Goal: Transaction & Acquisition: Purchase product/service

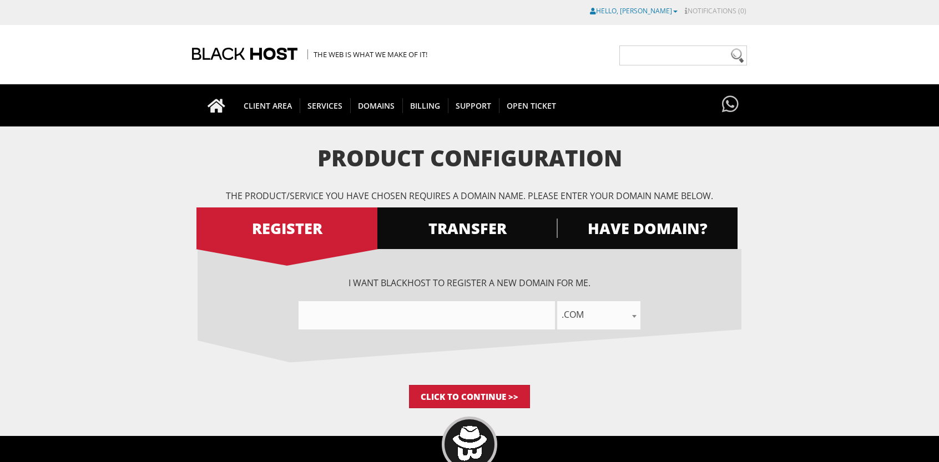
click at [665, 11] on link "Hello, [PERSON_NAME]" at bounding box center [634, 10] width 88 height 9
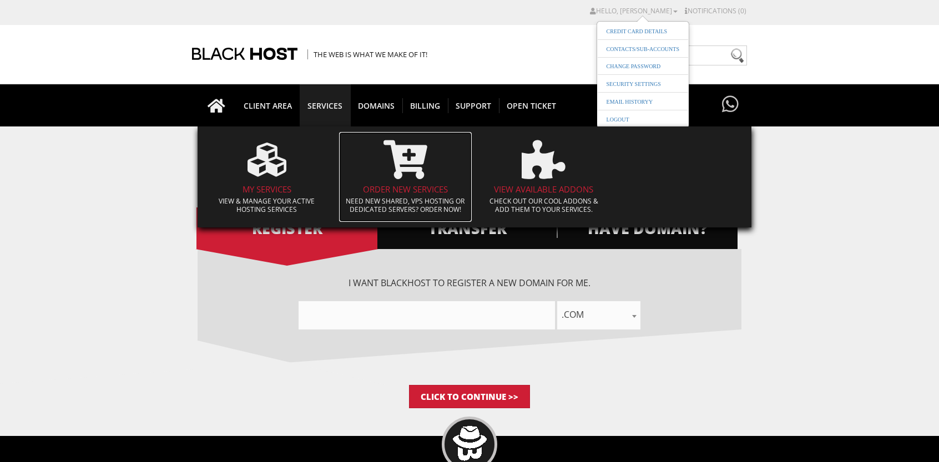
click at [397, 185] on h4 "Order New Services" at bounding box center [406, 189] width 122 height 9
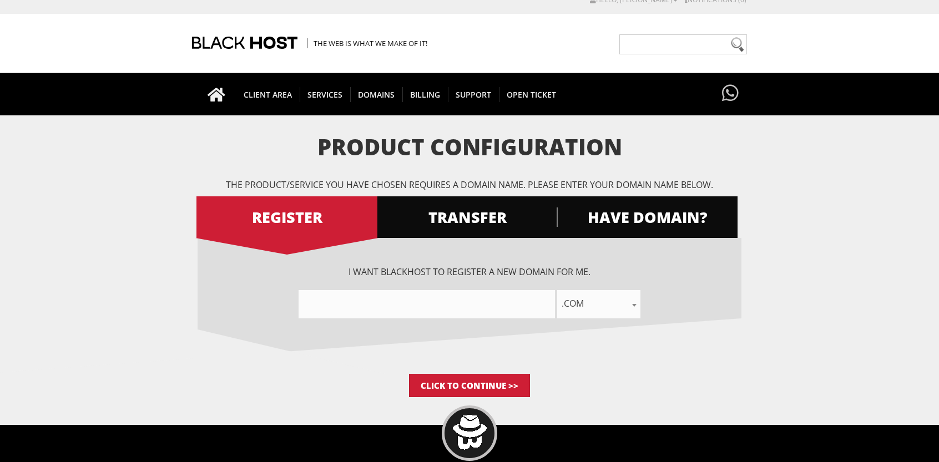
scroll to position [8, 0]
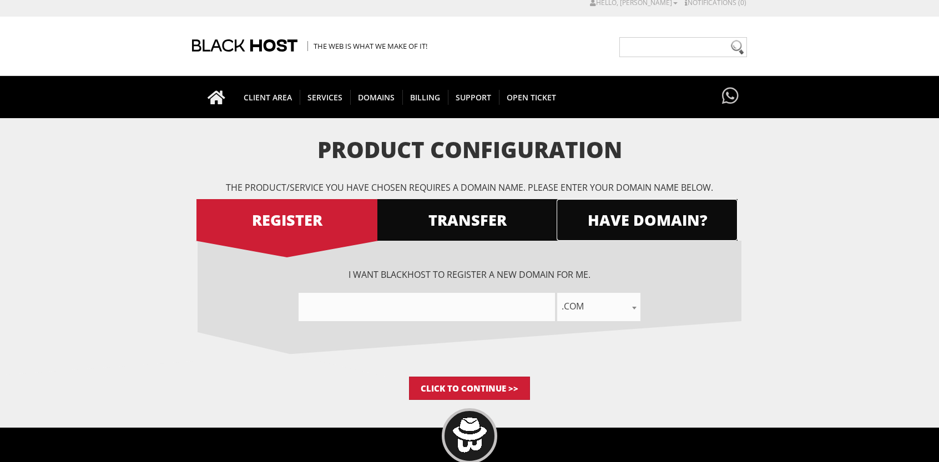
click at [633, 228] on span "HAVE DOMAIN?" at bounding box center [647, 219] width 181 height 19
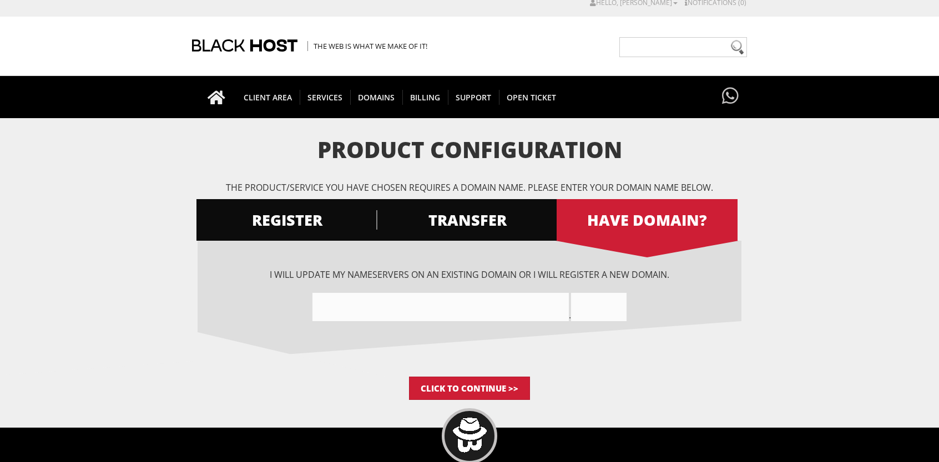
click at [406, 312] on input"] "text" at bounding box center [440, 307] width 256 height 28
paste input"] "aclfinancialinstituteinc"
type input"] "aclfinancialinstituteinc"
click at [618, 297] on input "text" at bounding box center [598, 307] width 55 height 28
type input "com"
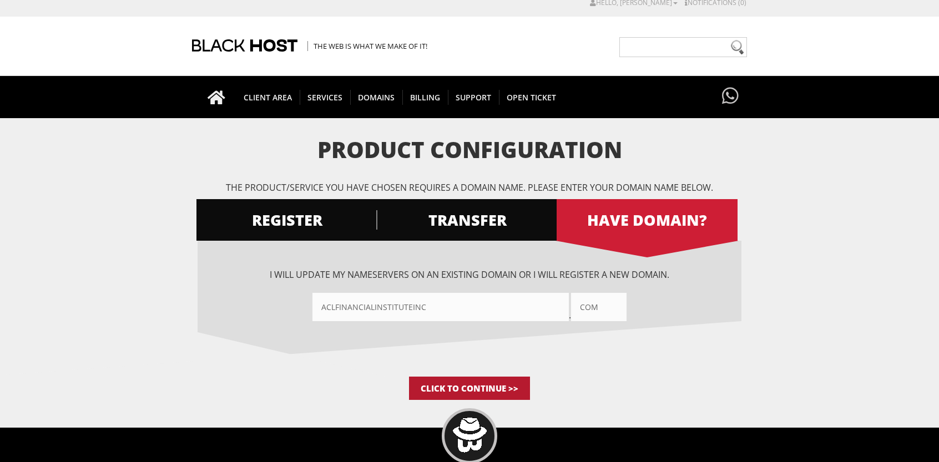
click at [478, 388] on input "Click to Continue >>" at bounding box center [469, 388] width 121 height 23
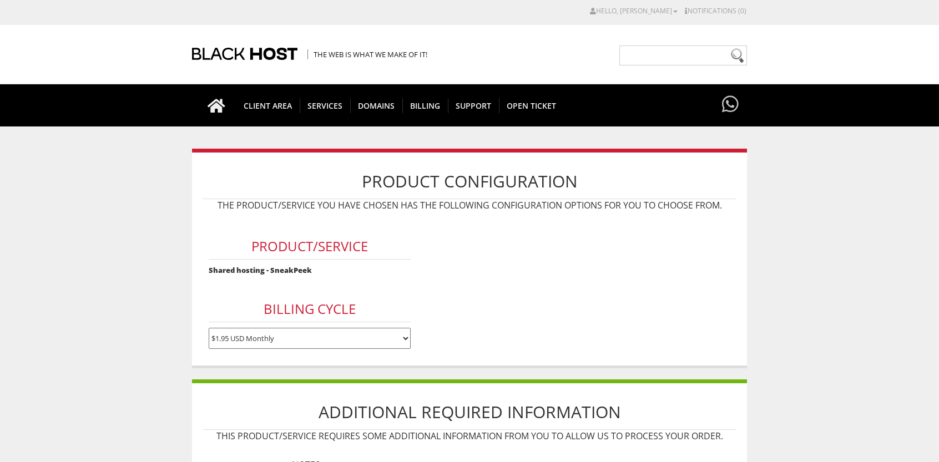
click at [298, 329] on select "$1.95 USD Monthly $17.95 USD Annually $35.90 USD Biennially" at bounding box center [310, 338] width 203 height 21
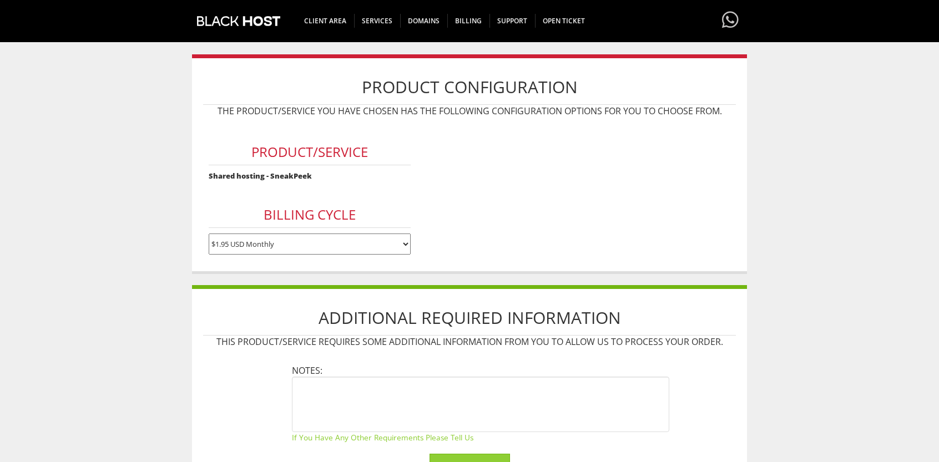
scroll to position [131, 0]
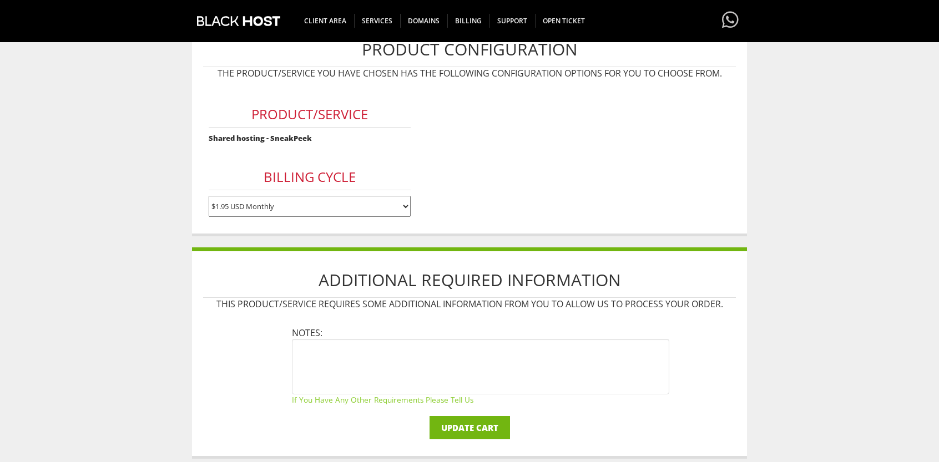
click at [475, 420] on input "Update Cart" at bounding box center [470, 427] width 80 height 23
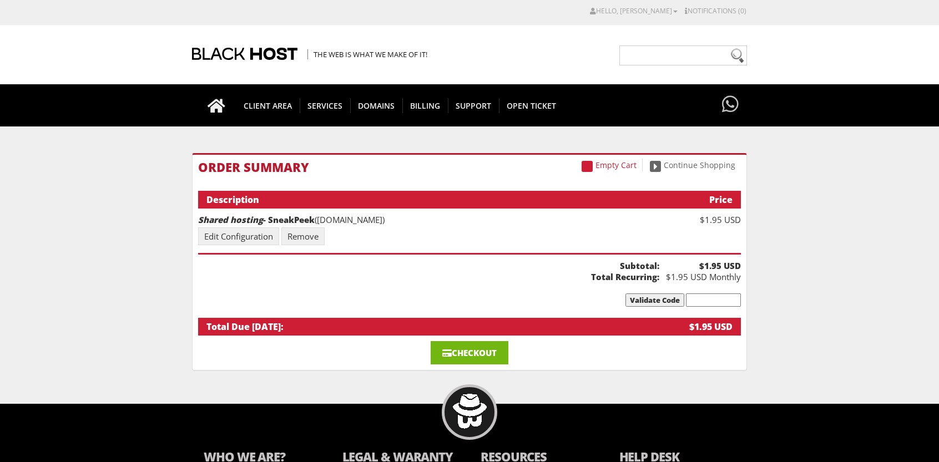
click at [458, 354] on link "Checkout" at bounding box center [470, 352] width 78 height 23
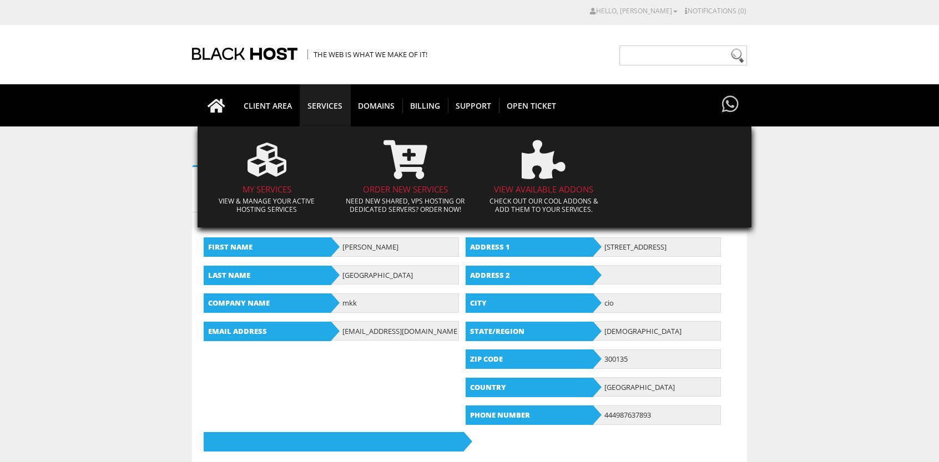
type input "[EMAIL_ADDRESS][DOMAIN_NAME]"
click at [325, 103] on span "SERVICES" at bounding box center [325, 105] width 51 height 15
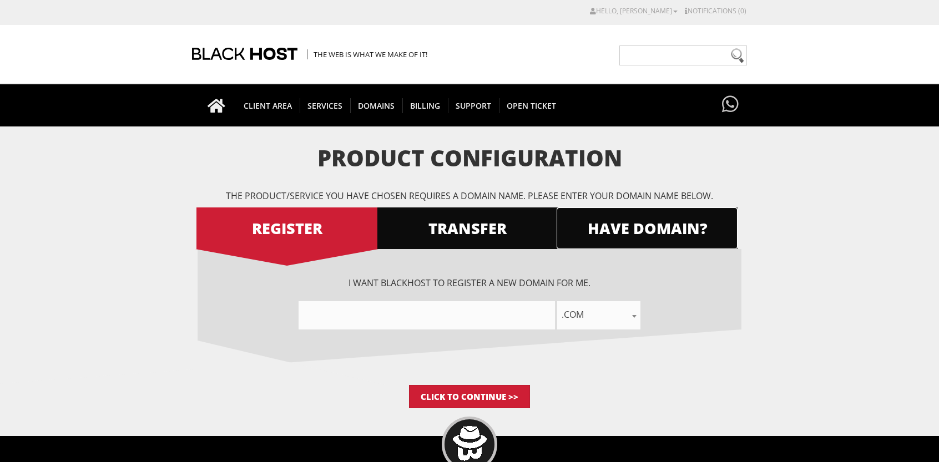
click at [635, 230] on span "HAVE DOMAIN?" at bounding box center [647, 228] width 181 height 19
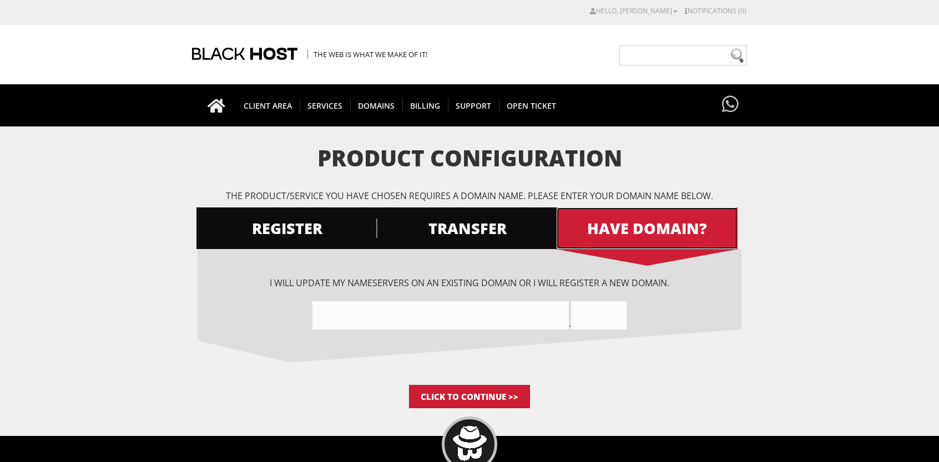
click at [637, 225] on span "HAVE DOMAIN?" at bounding box center [647, 228] width 181 height 19
click at [464, 306] on input"] "text" at bounding box center [440, 315] width 256 height 28
paste input"] "aclfinancialinstituteinc"
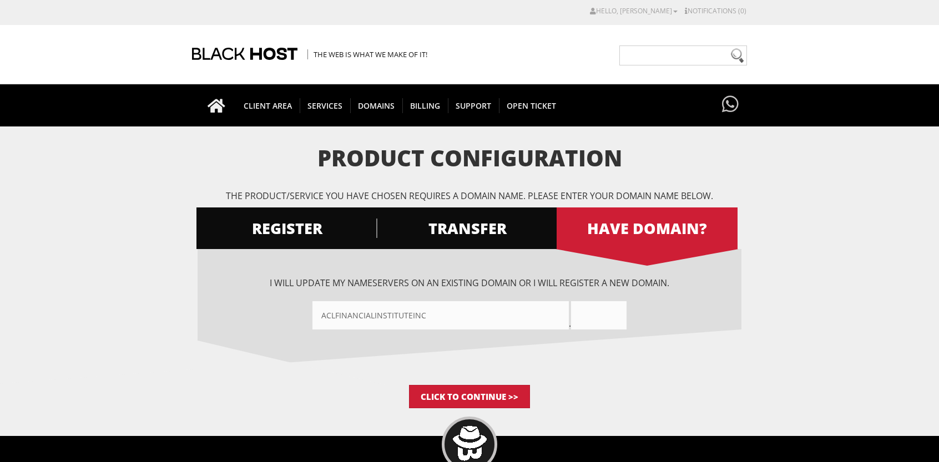
type input"] "aclfinancialinstituteinc"
click at [579, 314] on input "text" at bounding box center [598, 315] width 55 height 28
type input "com"
click at [498, 396] on input "Click to Continue >>" at bounding box center [469, 396] width 121 height 23
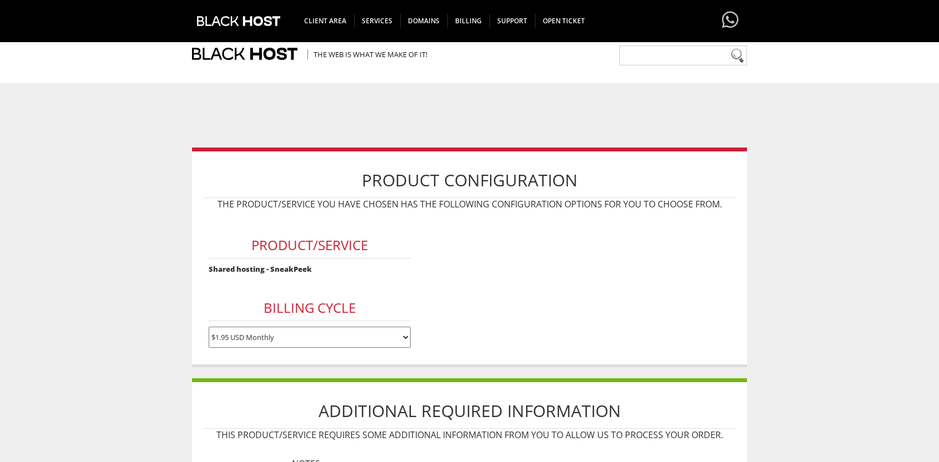
scroll to position [154, 0]
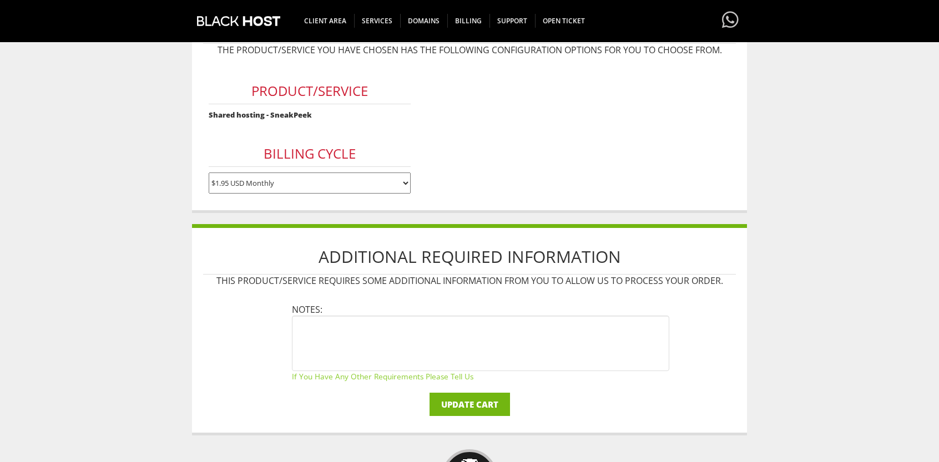
click at [475, 396] on input "Update Cart" at bounding box center [470, 404] width 80 height 23
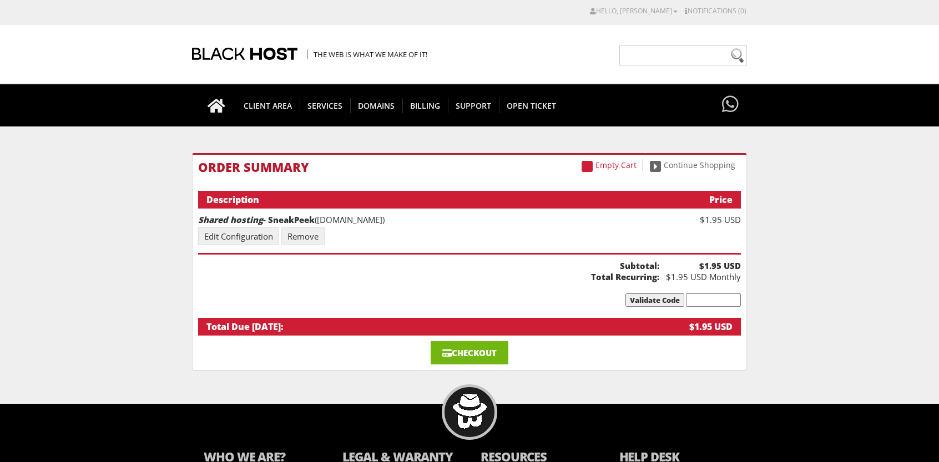
click at [482, 354] on link "Checkout" at bounding box center [470, 352] width 78 height 23
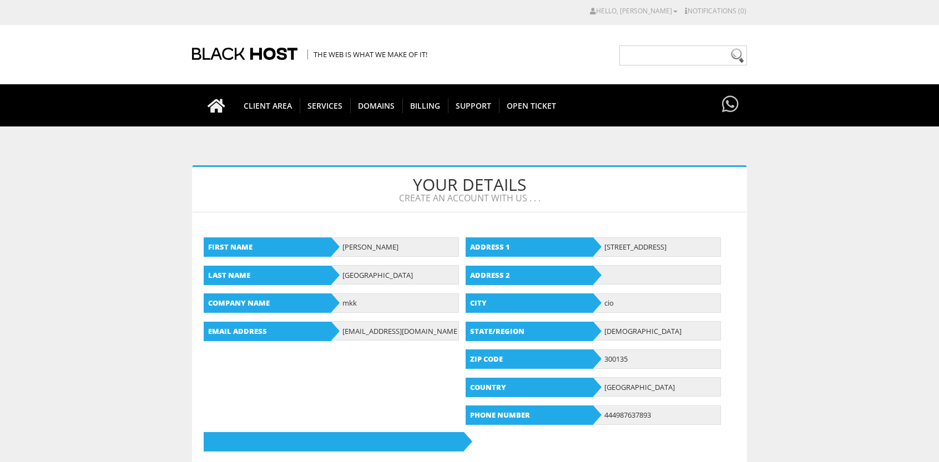
type input "[EMAIL_ADDRESS][DOMAIN_NAME]"
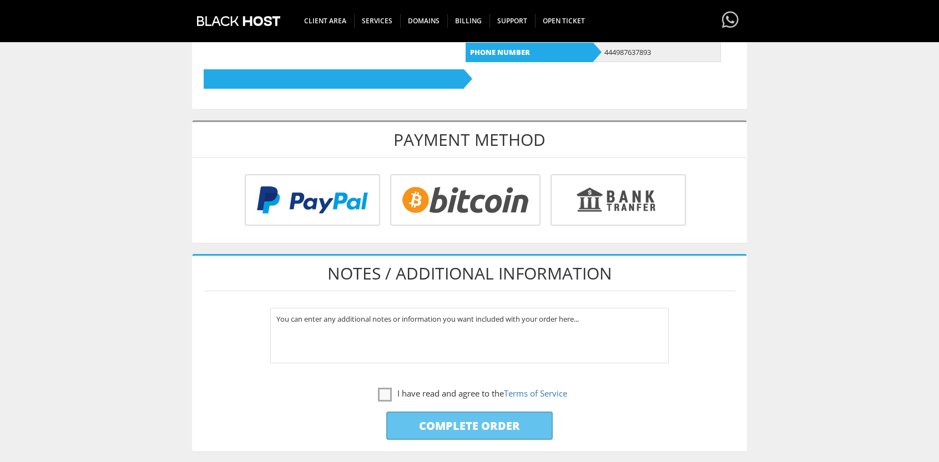
scroll to position [371, 0]
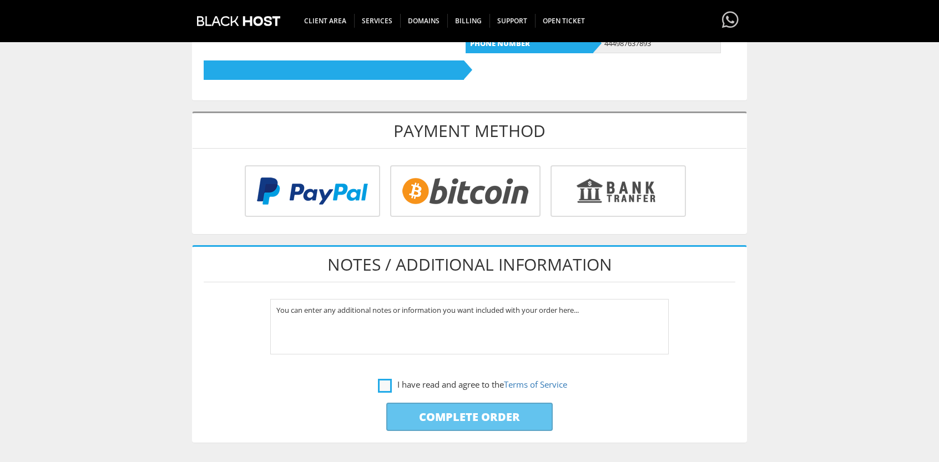
click at [387, 380] on label "I have read and agree to the Terms of Service" at bounding box center [472, 385] width 189 height 14
checkbox input "true"
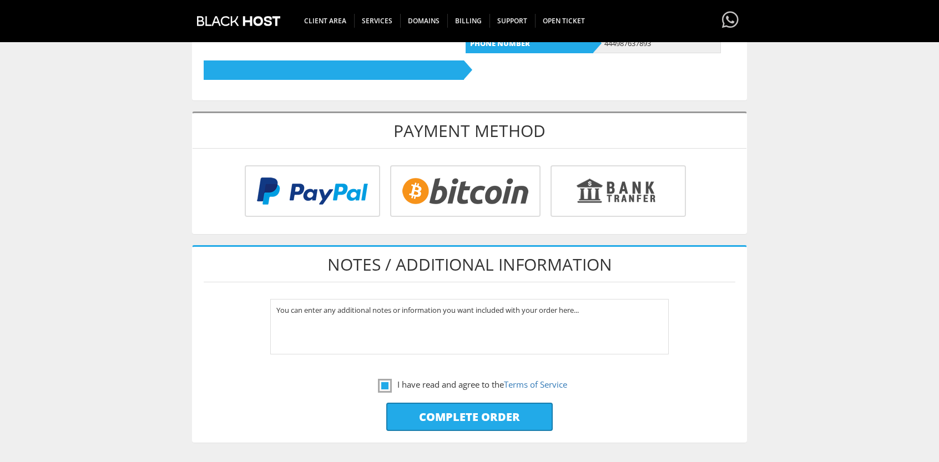
click at [498, 411] on input "Complete Order" at bounding box center [469, 417] width 166 height 28
type input "Please Wait..."
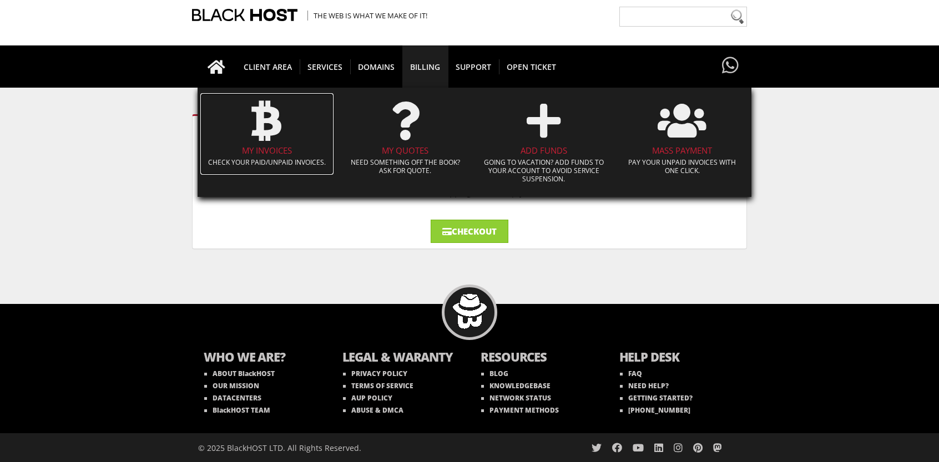
click at [272, 147] on h4 "My Invoices" at bounding box center [267, 150] width 122 height 9
